Goal: Information Seeking & Learning: Learn about a topic

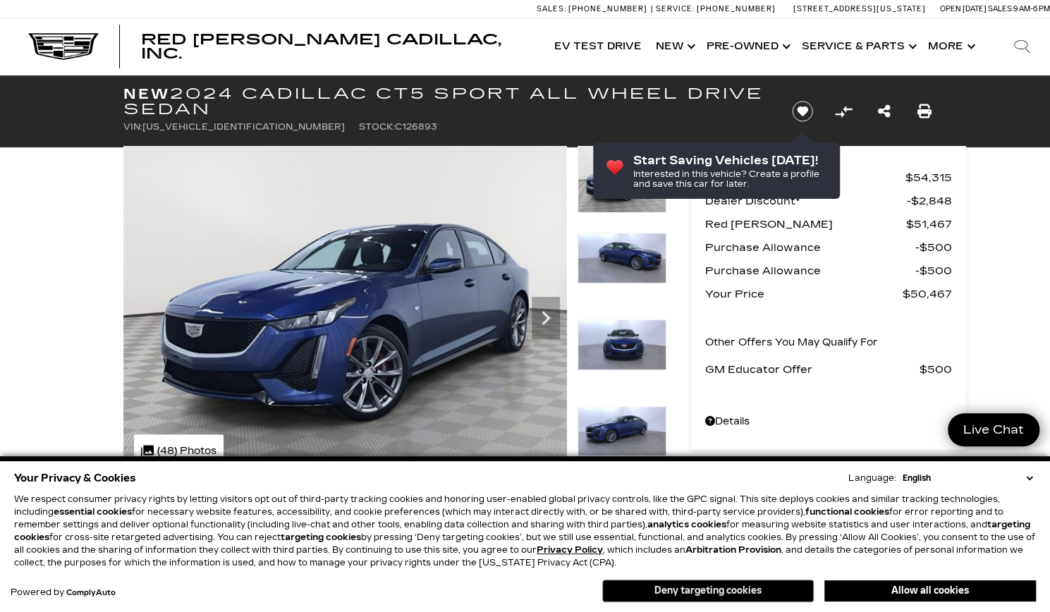
click at [781, 588] on button "Deny targeting cookies" at bounding box center [707, 590] width 211 height 23
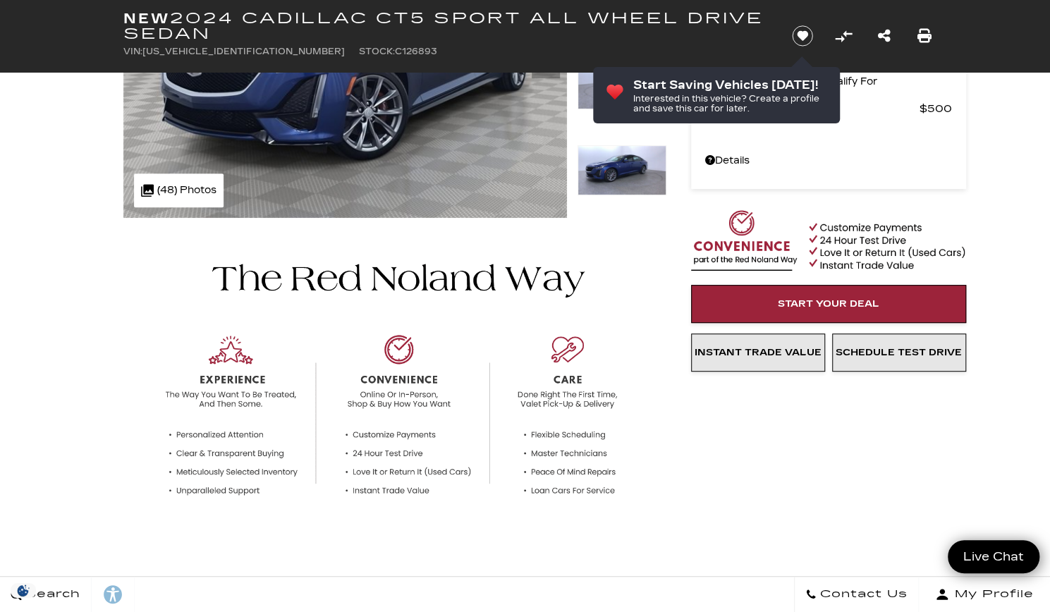
scroll to position [493, 0]
